Goal: Task Accomplishment & Management: Manage account settings

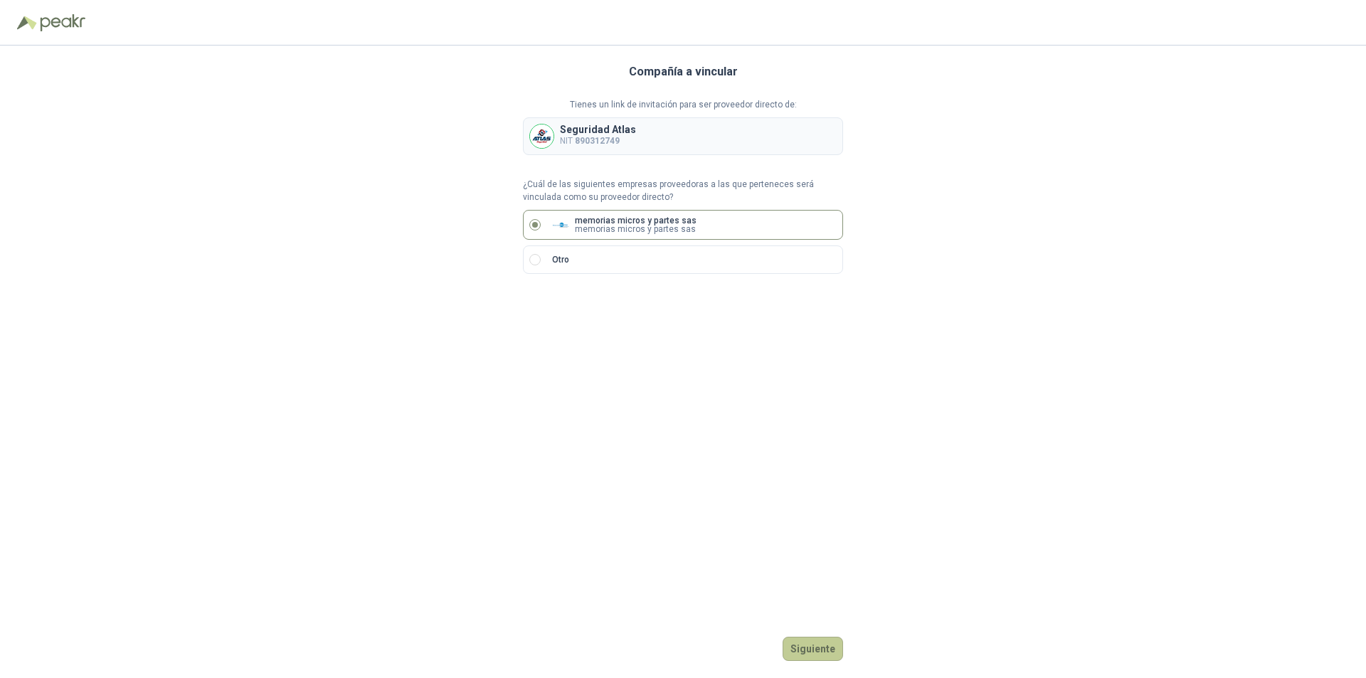
click at [815, 646] on button "Siguiente" at bounding box center [813, 649] width 60 height 24
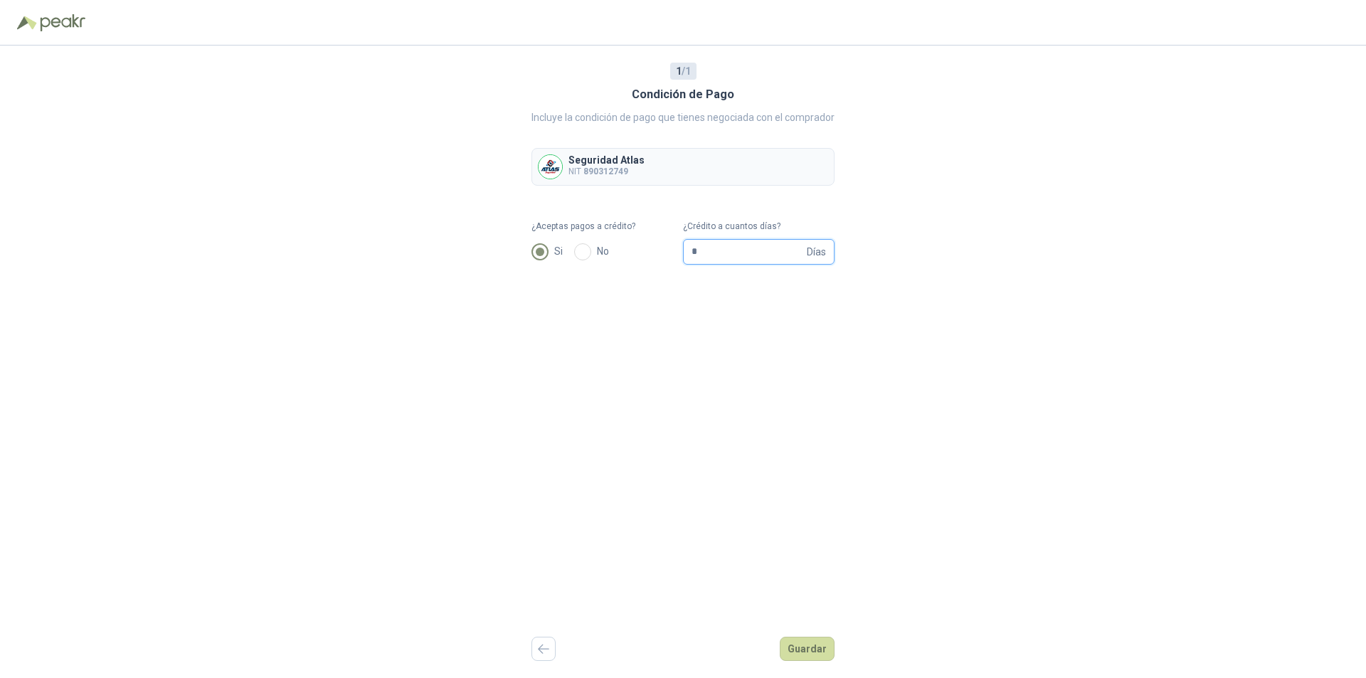
click at [719, 259] on input "*" at bounding box center [748, 252] width 112 height 24
type input "**"
click at [803, 647] on button "Guardar" at bounding box center [807, 649] width 55 height 24
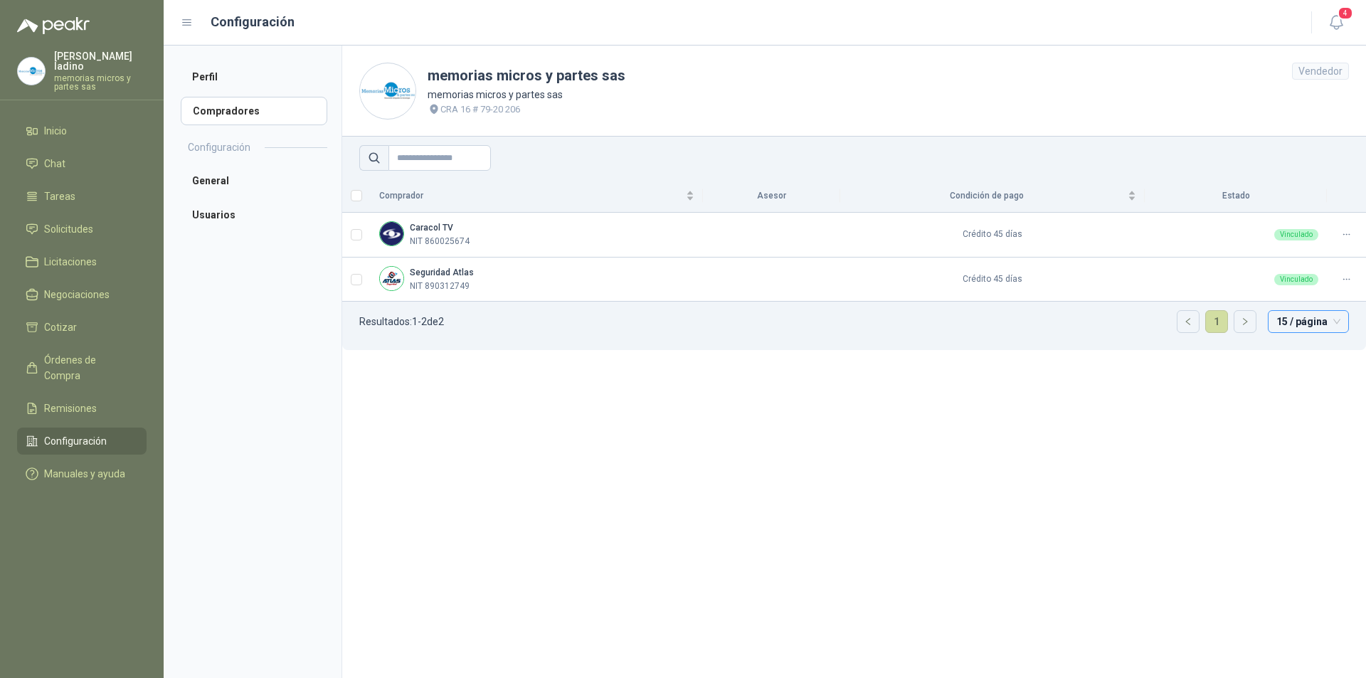
click at [1335, 320] on span "15 / página" at bounding box center [1309, 321] width 64 height 21
click at [74, 221] on span "Solicitudes" at bounding box center [68, 229] width 49 height 16
